Goal: Check status

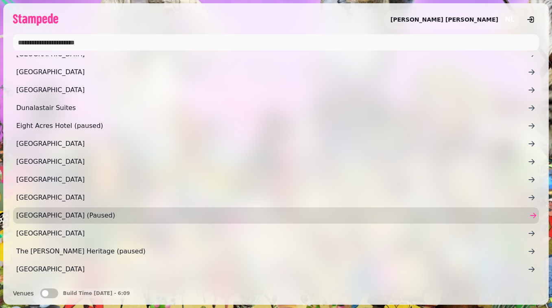
scroll to position [38, 0]
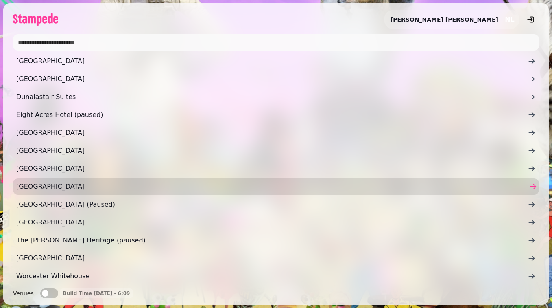
click at [84, 190] on span "[GEOGRAPHIC_DATA]" at bounding box center [272, 187] width 512 height 10
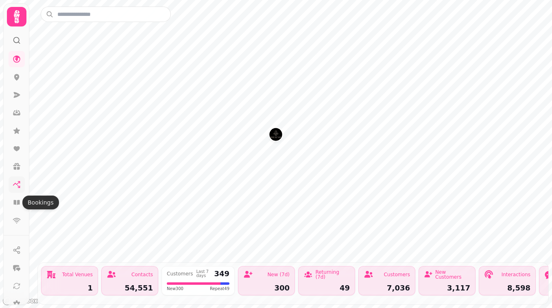
click at [17, 182] on icon at bounding box center [17, 184] width 8 height 8
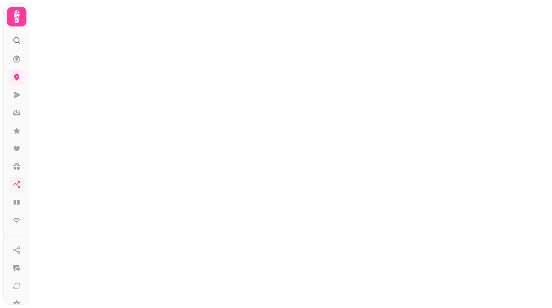
select select "**"
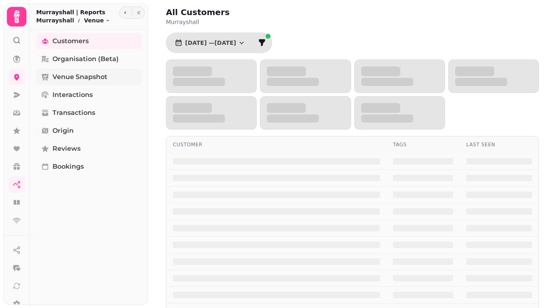
click at [104, 83] on link "Venue Snapshot" at bounding box center [88, 77] width 105 height 16
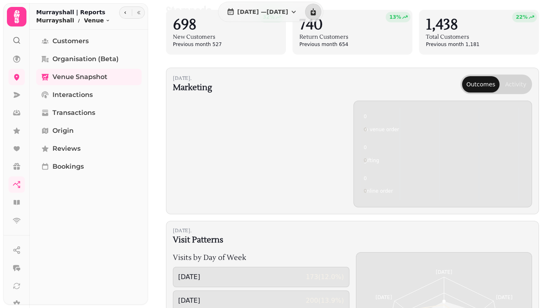
scroll to position [108, 0]
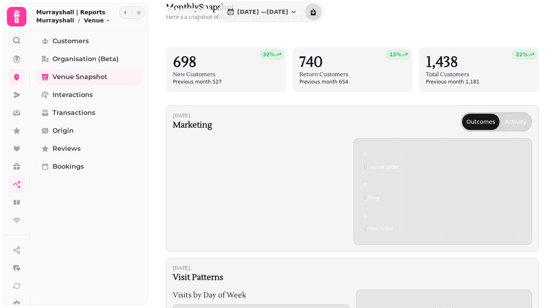
click at [517, 121] on button "Activity" at bounding box center [515, 122] width 29 height 16
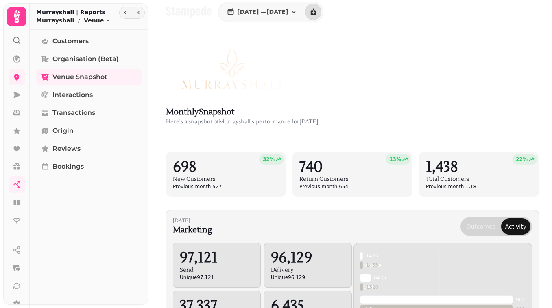
scroll to position [0, 0]
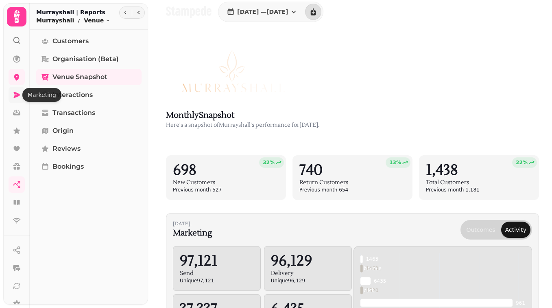
click at [16, 91] on icon at bounding box center [17, 95] width 8 height 8
